Goal: Task Accomplishment & Management: Use online tool/utility

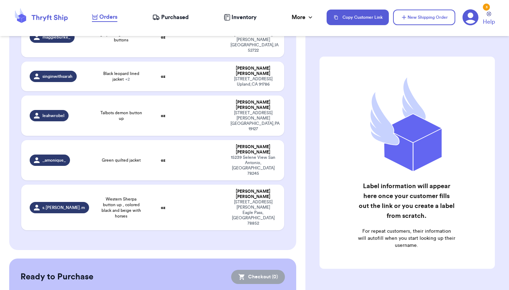
scroll to position [137, 0]
click at [101, 196] on span "Western Sherpa button up , colored black and beige with horses" at bounding box center [121, 207] width 44 height 23
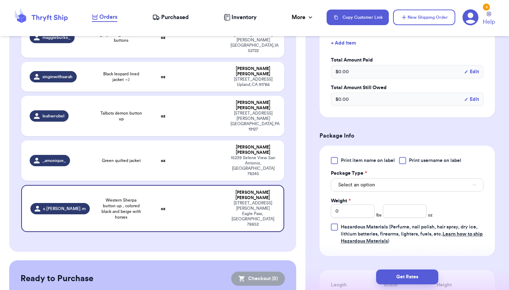
scroll to position [205, 0]
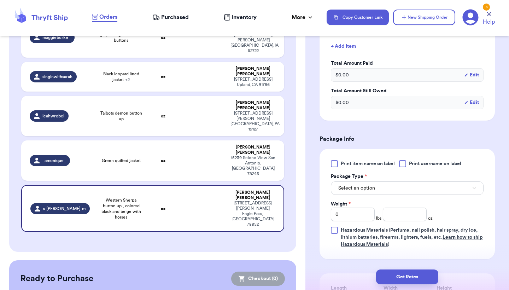
click at [382, 195] on button "Select an option" at bounding box center [407, 187] width 153 height 13
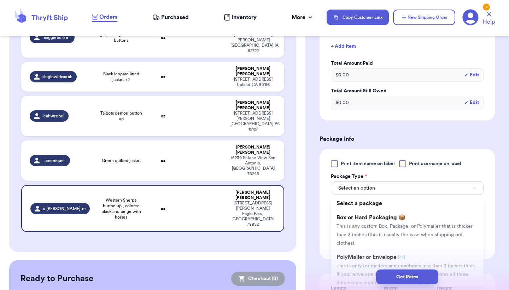
click at [372, 265] on div "Get Rates" at bounding box center [407, 277] width 204 height 26
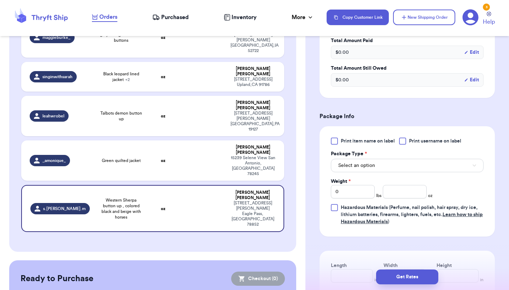
scroll to position [230, 0]
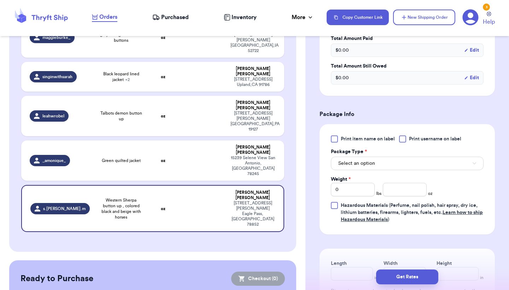
click at [385, 170] on button "Select an option" at bounding box center [407, 163] width 153 height 13
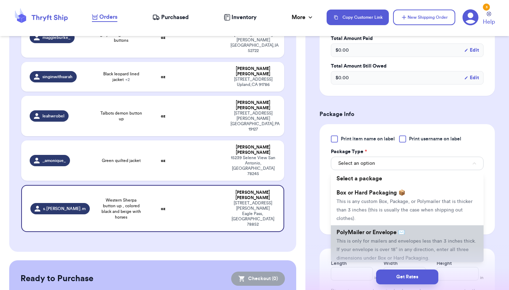
click at [365, 253] on span "This is only for mailers and envelopes less than 3 inches thick. If your envelo…" at bounding box center [406, 250] width 140 height 22
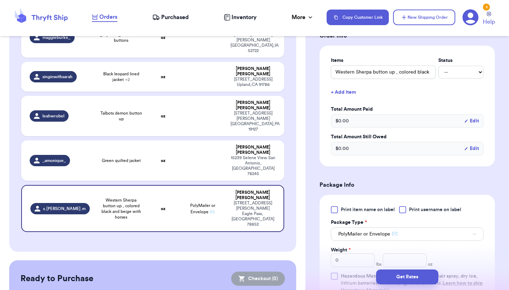
scroll to position [158, 0]
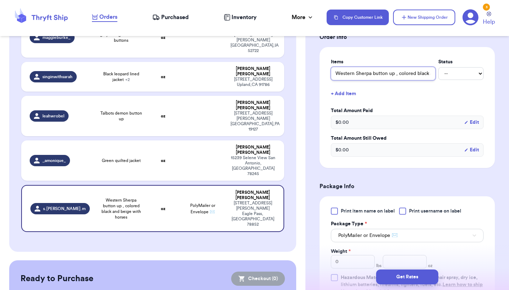
click at [425, 80] on input "Western Sherpa button up , colored black and beige with horses" at bounding box center [383, 73] width 105 height 13
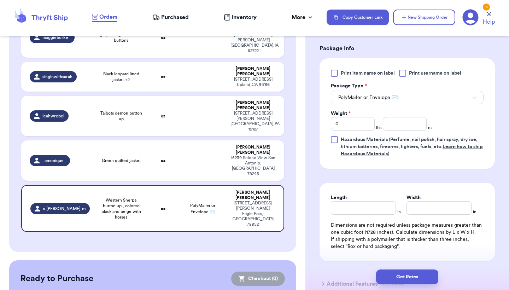
scroll to position [334, 0]
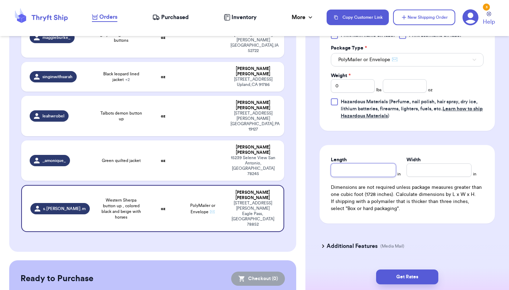
click at [358, 177] on input "Length" at bounding box center [363, 169] width 65 height 13
type input "1"
type input "13"
type input "1"
type input "12"
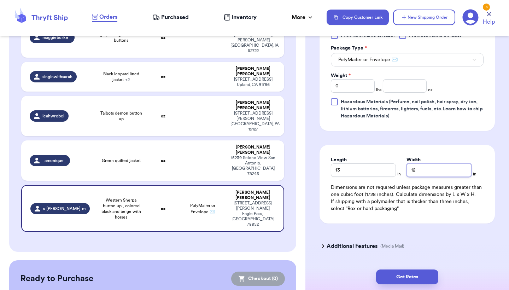
type input "12"
click at [359, 93] on input "0" at bounding box center [353, 85] width 44 height 13
type input "1"
type input "5"
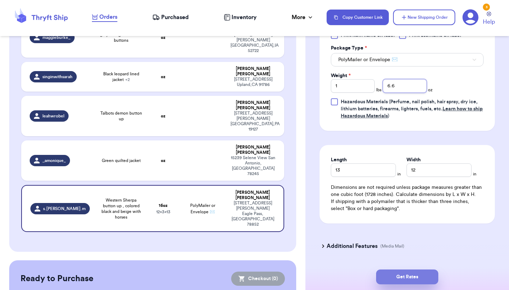
type input "6.6"
click at [406, 273] on button "Get Rates" at bounding box center [407, 276] width 62 height 15
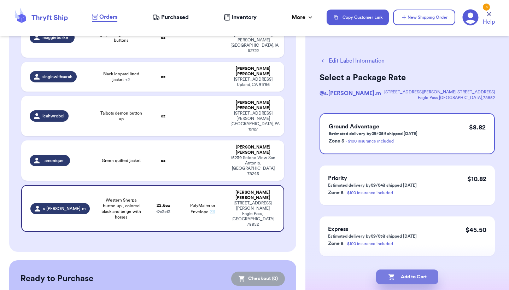
click at [410, 279] on button "Add to Cart" at bounding box center [407, 276] width 62 height 15
checkbox input "true"
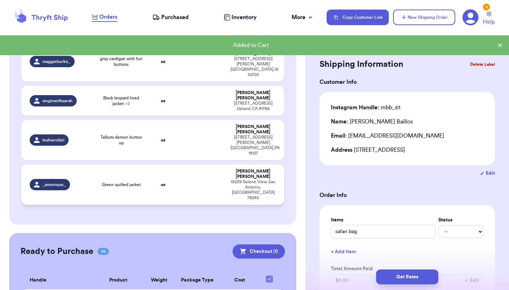
click at [197, 164] on td at bounding box center [202, 184] width 47 height 40
type input "Green quilted jacket"
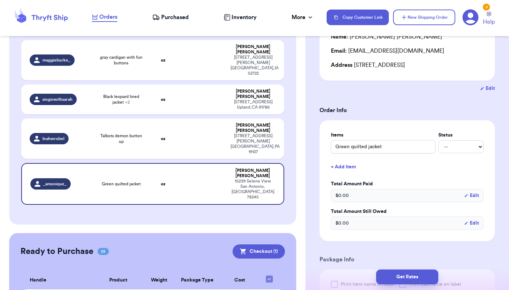
scroll to position [235, 0]
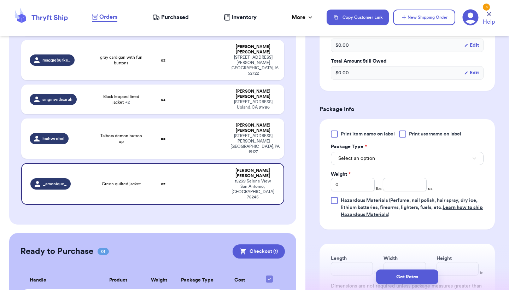
click at [377, 165] on button "Select an option" at bounding box center [407, 158] width 153 height 13
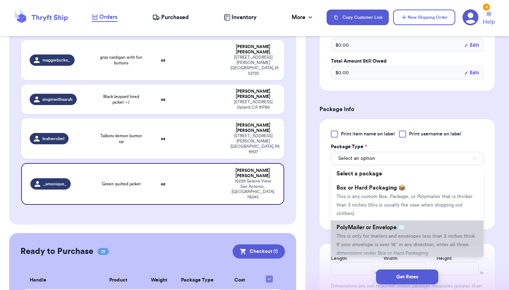
click at [359, 230] on span "PolyMailer or Envelope ✉️" at bounding box center [370, 227] width 69 height 6
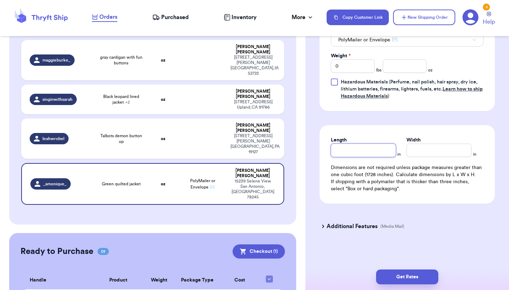
scroll to position [355, 0]
click at [375, 147] on input "Length" at bounding box center [363, 149] width 65 height 13
type input "1"
type input "12"
type input "1"
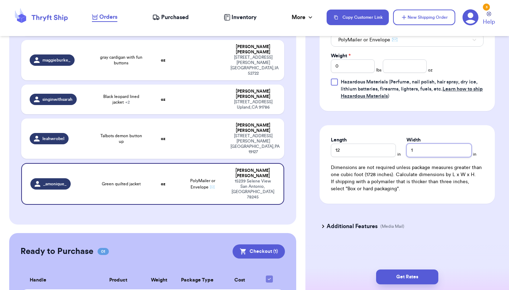
type input "13"
click at [361, 58] on div "Weight *" at bounding box center [353, 55] width 44 height 7
click at [362, 64] on input "0" at bounding box center [353, 65] width 44 height 13
type input "1"
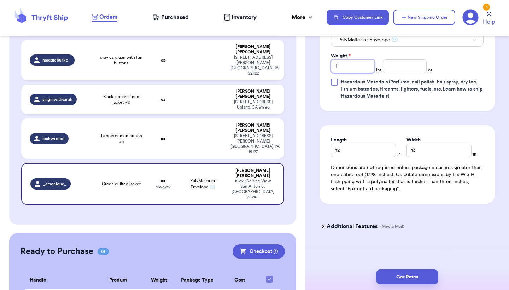
type input "1"
type input "6.6"
click at [424, 281] on button "Get Rates" at bounding box center [407, 276] width 62 height 15
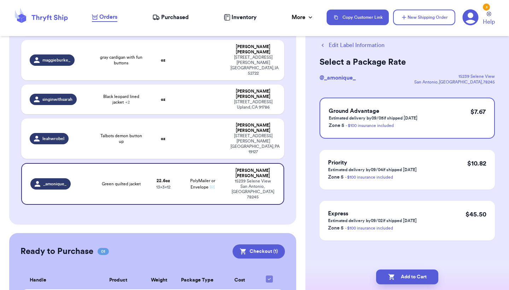
scroll to position [0, 0]
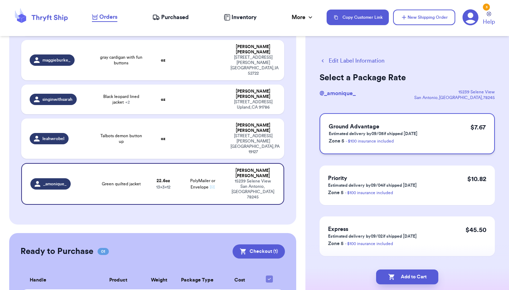
click at [422, 133] on div "Ground Advantage Estimated delivery by 09/05 if shipped [DATE] Zone 5 - $100 in…" at bounding box center [406, 133] width 175 height 41
click at [396, 271] on button "Add to Cart" at bounding box center [407, 276] width 62 height 15
checkbox input "true"
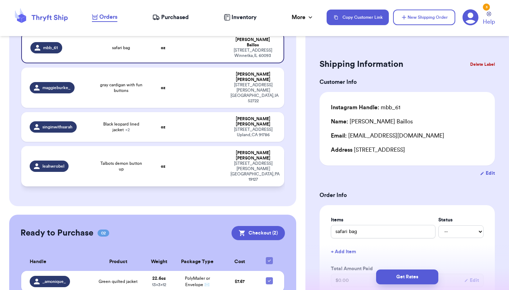
scroll to position [85, 0]
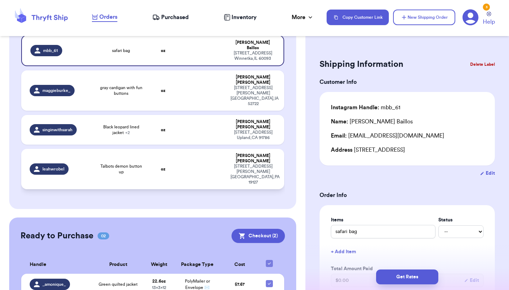
click at [198, 149] on td at bounding box center [202, 169] width 47 height 40
type input "Talbots demon button up"
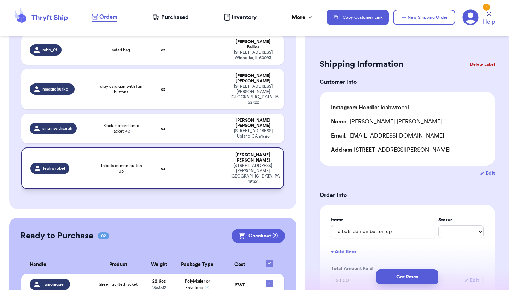
click at [198, 147] on td at bounding box center [202, 168] width 47 height 42
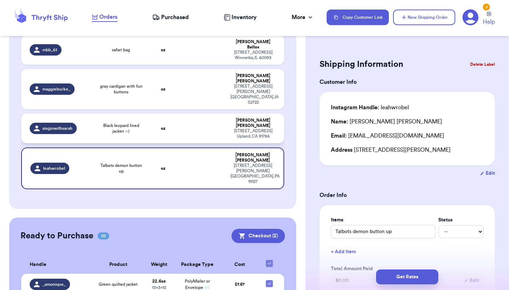
click at [211, 113] on td at bounding box center [202, 128] width 47 height 30
type input "Black leopard lined jacket"
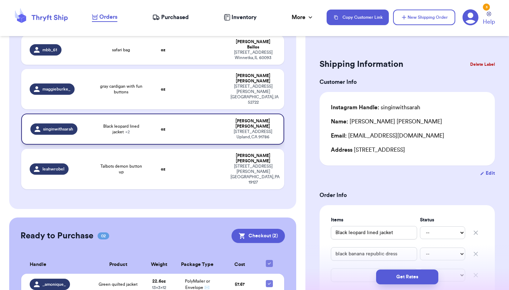
click at [211, 113] on td at bounding box center [202, 128] width 47 height 31
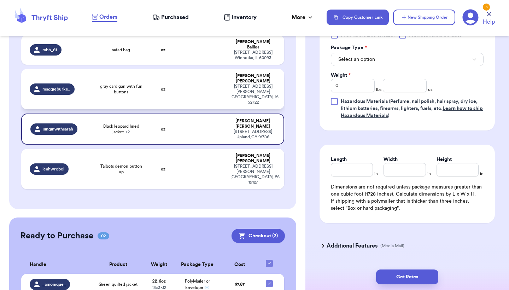
click at [247, 71] on td "[PERSON_NAME] [STREET_ADDRESS][PERSON_NAME]" at bounding box center [255, 89] width 58 height 40
type input "gray cardigan with fun buttons"
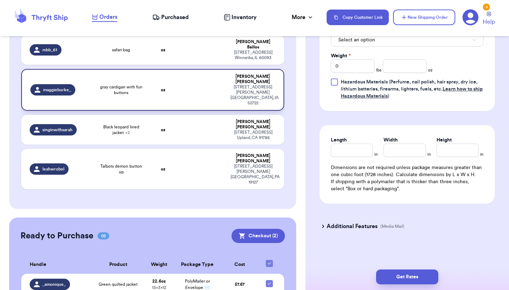
click at [232, 74] on div "[PERSON_NAME]" at bounding box center [252, 79] width 45 height 11
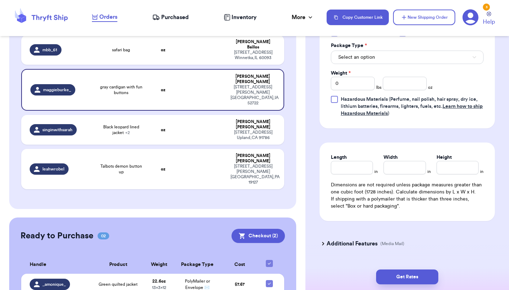
scroll to position [334, 0]
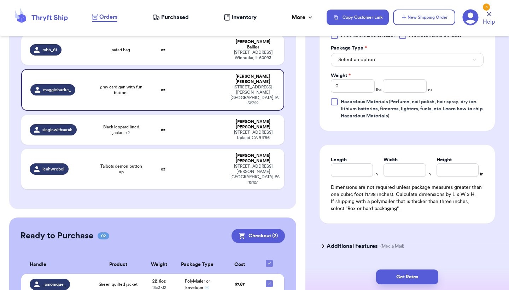
click at [372, 66] on button "Select an option" at bounding box center [407, 59] width 153 height 13
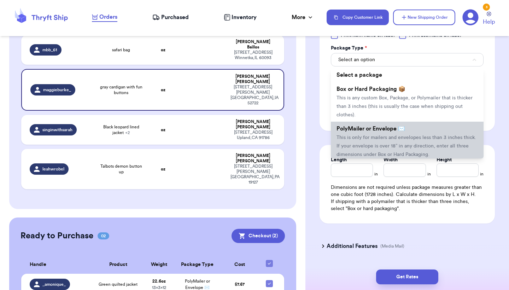
click at [364, 141] on span "This is only for mailers and envelopes less than 3 inches thick. If your envelo…" at bounding box center [406, 146] width 140 height 22
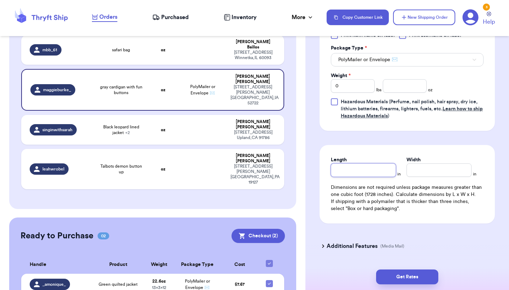
click at [361, 165] on input "Length" at bounding box center [363, 169] width 65 height 13
type input "1"
type input "10"
type input "9"
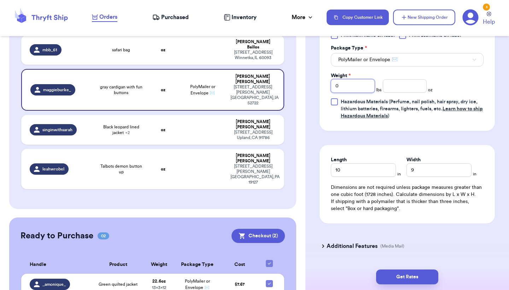
click at [350, 92] on input "0" at bounding box center [353, 85] width 44 height 13
type input "0"
type input "1"
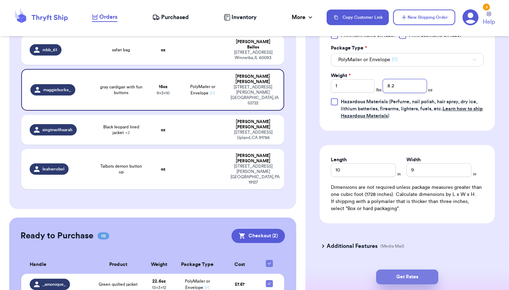
type input "8.2"
click at [397, 277] on button "Get Rates" at bounding box center [407, 276] width 62 height 15
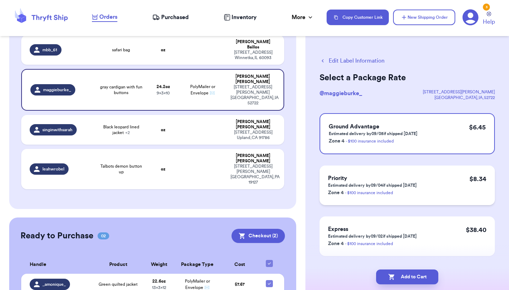
click at [443, 182] on div "Priority Estimated delivery by 09/04 if shipped [DATE] Zone 4 - $100 insurance …" at bounding box center [406, 185] width 175 height 40
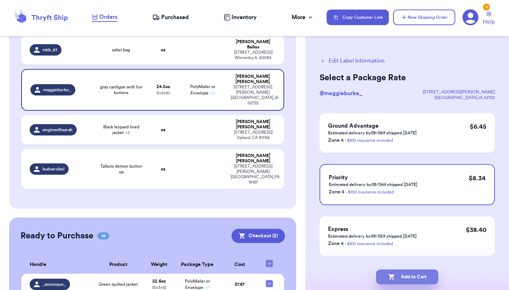
click at [426, 272] on button "Add to Cart" at bounding box center [407, 276] width 62 height 15
checkbox input "true"
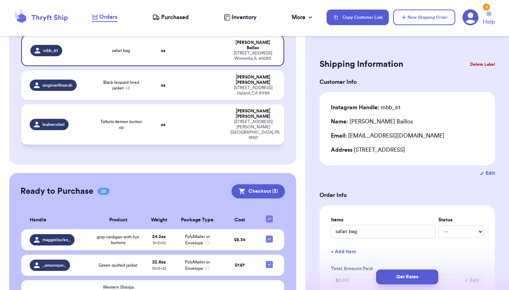
click at [203, 104] on td at bounding box center [202, 124] width 47 height 40
type input "Talbots demon button up"
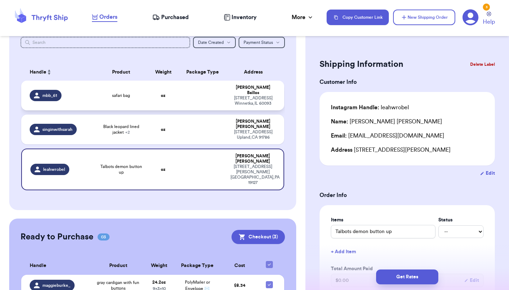
scroll to position [35, 0]
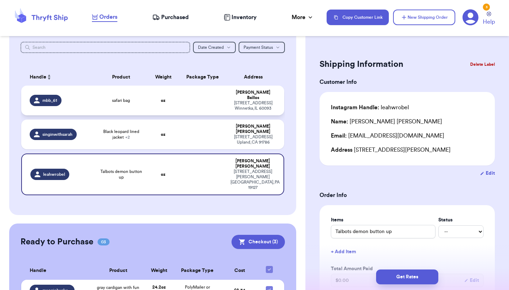
click at [190, 94] on td at bounding box center [202, 101] width 47 height 30
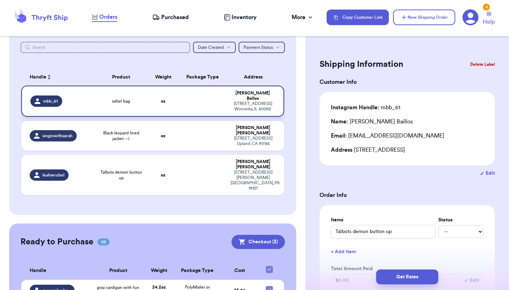
type input "safari bag"
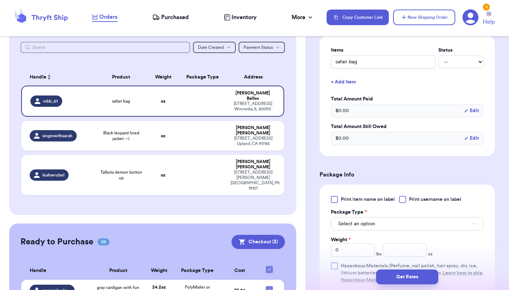
scroll to position [182, 0]
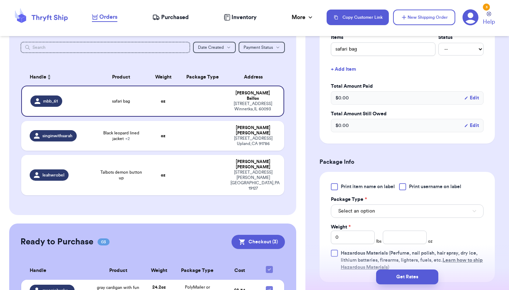
click at [370, 102] on div "$ 0.00 Edit" at bounding box center [407, 97] width 153 height 13
click at [375, 216] on button "Select an option" at bounding box center [407, 210] width 153 height 13
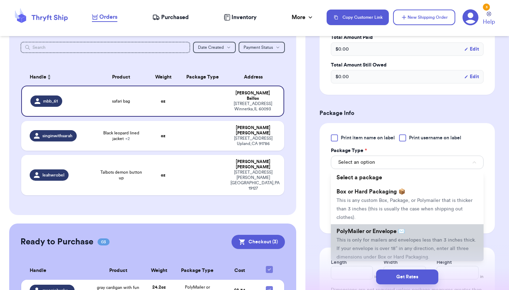
click at [372, 243] on span "This is only for mailers and envelopes less than 3 inches thick. If your envelo…" at bounding box center [406, 248] width 140 height 22
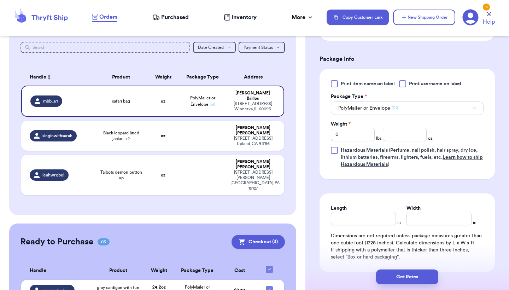
scroll to position [288, 0]
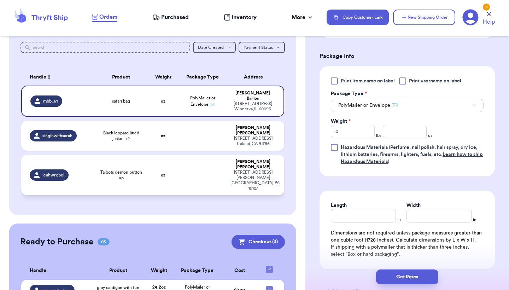
click at [181, 155] on td at bounding box center [202, 175] width 47 height 40
type input "Talbots demon button up"
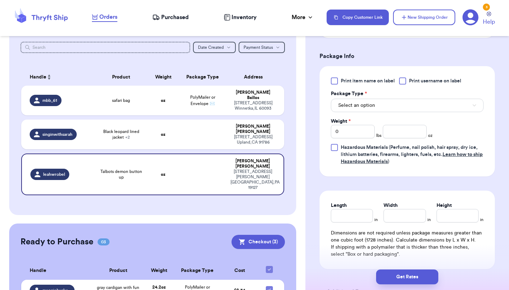
click at [182, 143] on table "Handle Product Weight Package Type Address mbb_61 safari bag oz PolyMailer or E…" at bounding box center [152, 133] width 264 height 139
click at [182, 140] on td at bounding box center [202, 134] width 47 height 30
type input "Black leopard lined jacket"
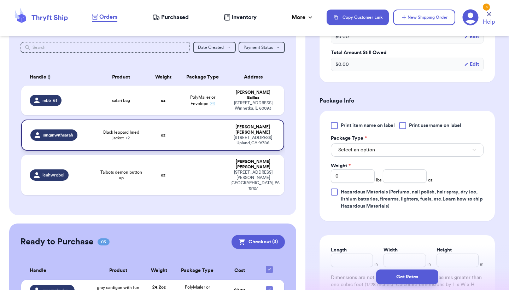
click at [182, 140] on td at bounding box center [202, 134] width 47 height 31
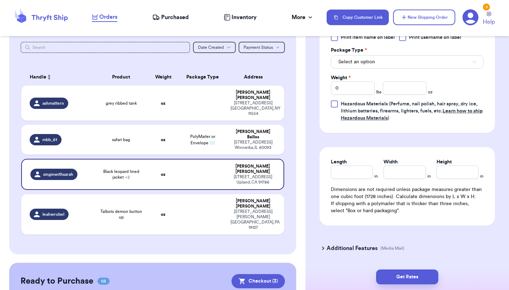
scroll to position [376, 0]
click at [407, 67] on button "Select an option" at bounding box center [407, 61] width 153 height 13
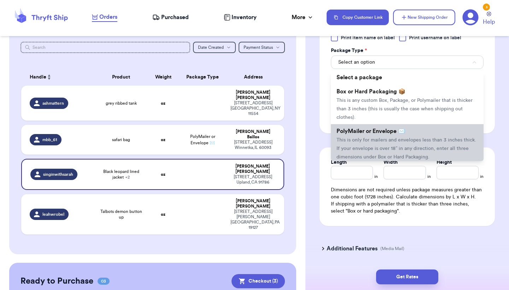
click at [366, 131] on span "PolyMailer or Envelope ✉️" at bounding box center [370, 131] width 69 height 6
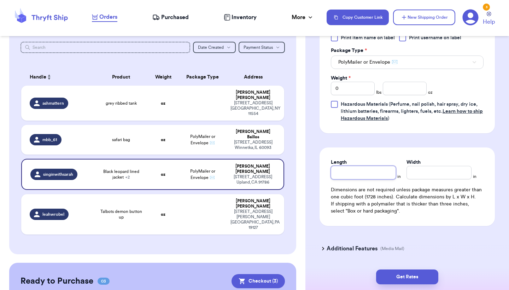
click at [342, 175] on input "Length" at bounding box center [363, 172] width 65 height 13
type input "1"
type input "12"
type input "1"
type input "11"
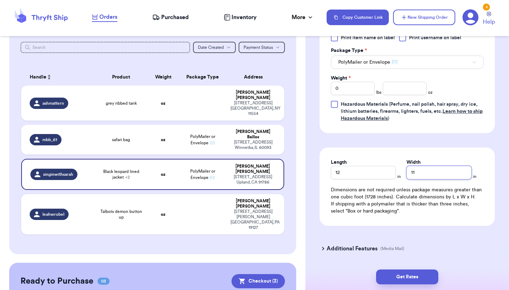
type input "11"
click at [356, 92] on input "0" at bounding box center [353, 88] width 44 height 13
type input "2"
type input "3"
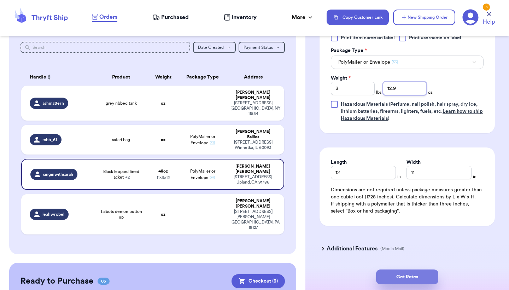
type input "12.9"
click at [423, 281] on button "Get Rates" at bounding box center [407, 276] width 62 height 15
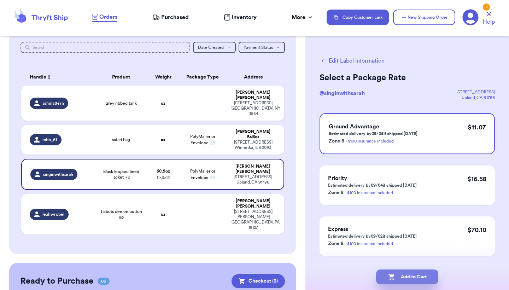
click at [397, 274] on button "Add to Cart" at bounding box center [407, 276] width 62 height 15
checkbox input "true"
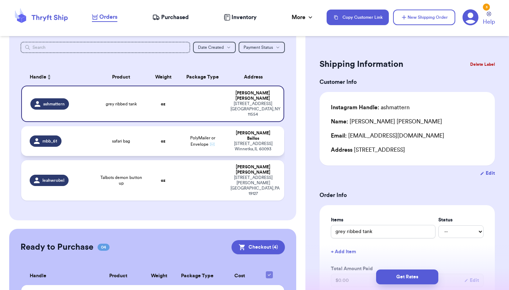
click at [239, 141] on div "[STREET_ADDRESS]" at bounding box center [252, 146] width 45 height 11
type input "safari bag"
